Goal: Check status: Check status

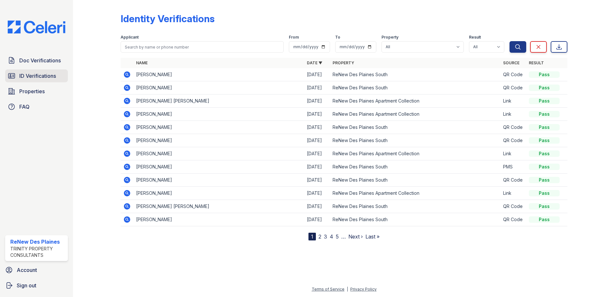
click at [50, 77] on span "ID Verifications" at bounding box center [37, 76] width 37 height 8
click at [126, 164] on icon at bounding box center [127, 167] width 6 height 6
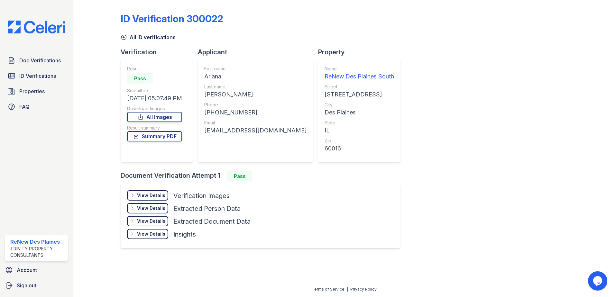
click at [158, 193] on div "View Details" at bounding box center [151, 195] width 28 height 6
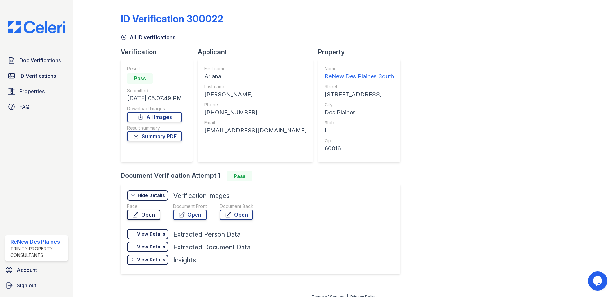
click at [151, 213] on link "Open" at bounding box center [143, 215] width 33 height 10
click at [197, 216] on link "Open" at bounding box center [190, 215] width 34 height 10
click at [46, 63] on span "Doc Verifications" at bounding box center [39, 61] width 41 height 8
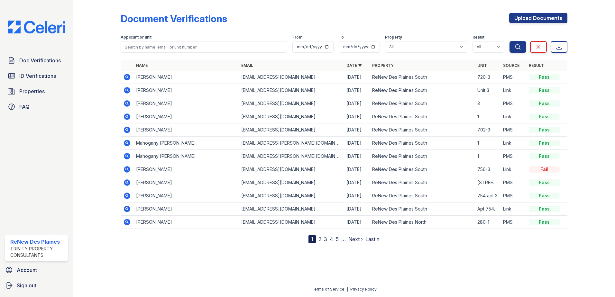
click at [127, 106] on icon at bounding box center [127, 103] width 6 height 6
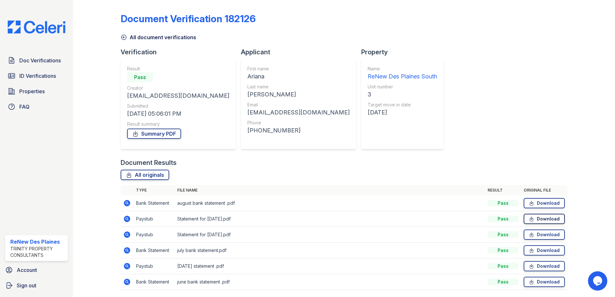
click at [528, 217] on icon at bounding box center [530, 219] width 5 height 6
